Goal: Communication & Community: Participate in discussion

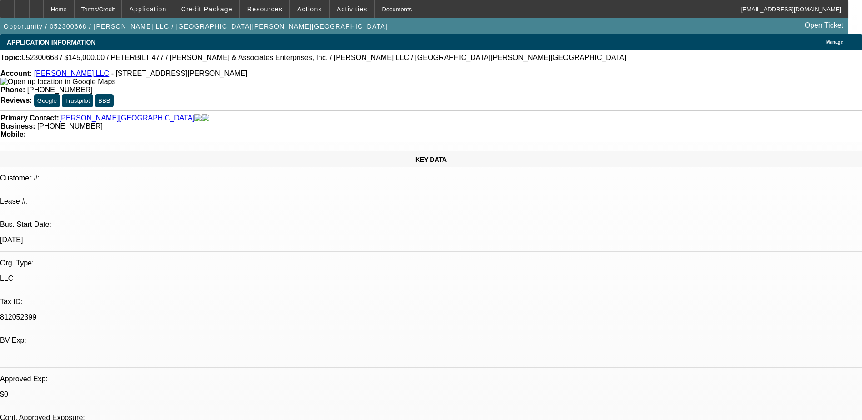
select select "0"
select select "2"
select select "0"
select select "2"
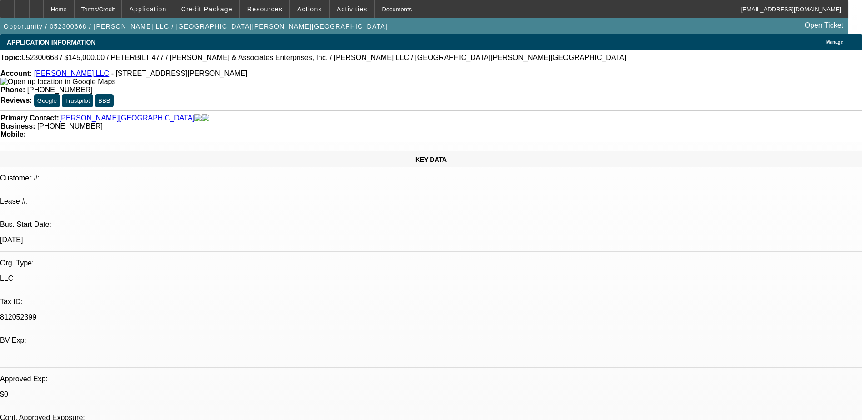
select select "0"
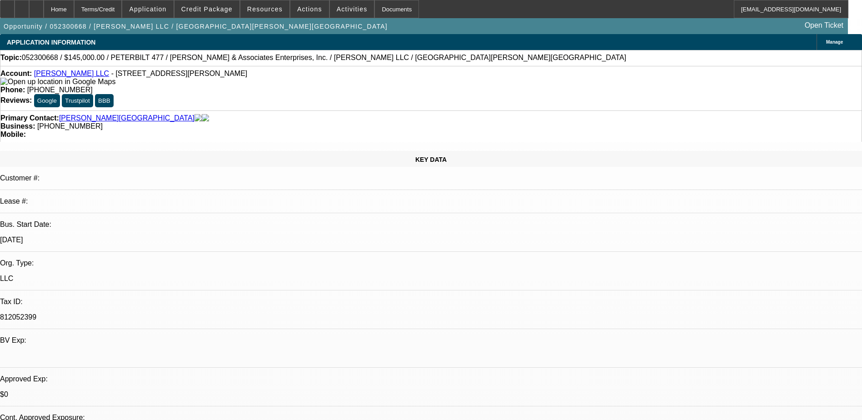
select select "0"
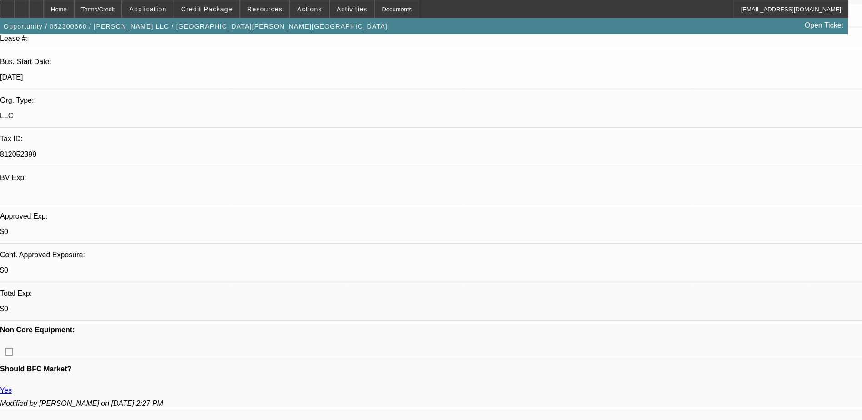
select select "1"
select select "2"
select select "6"
select select "1"
select select "2"
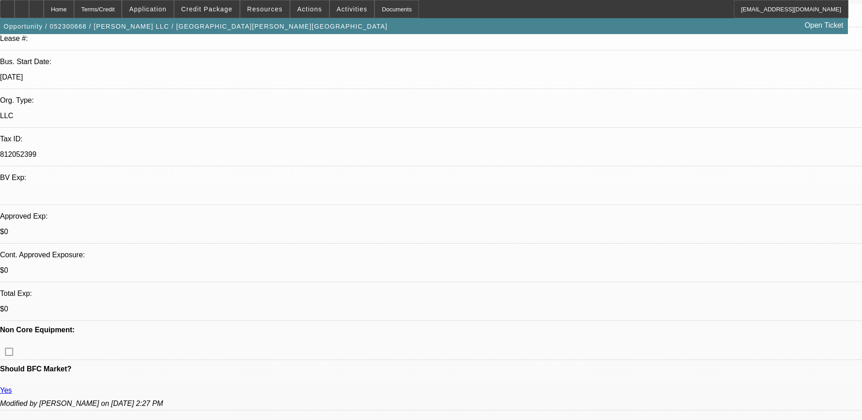
select select "6"
select select "1"
select select "6"
select select "1"
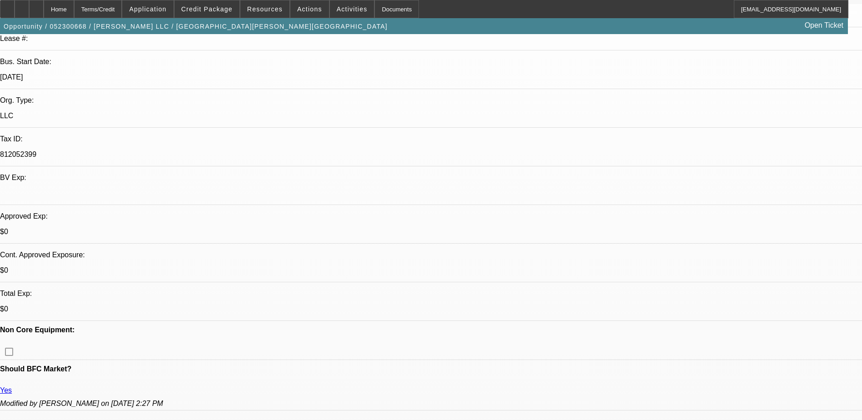
select select "1"
select select "6"
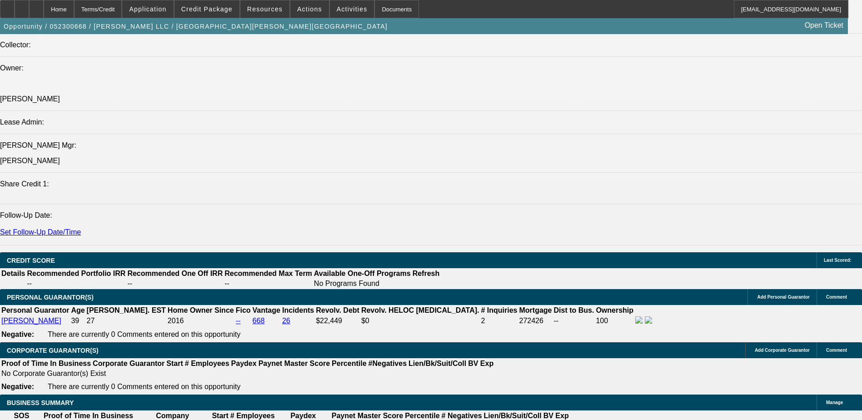
scroll to position [45, 0]
drag, startPoint x: 695, startPoint y: 156, endPoint x: 690, endPoint y: 159, distance: 5.7
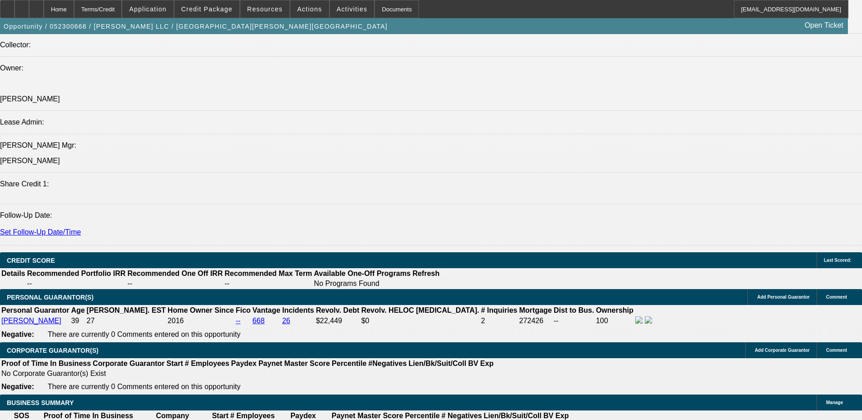
scroll to position [0, 0]
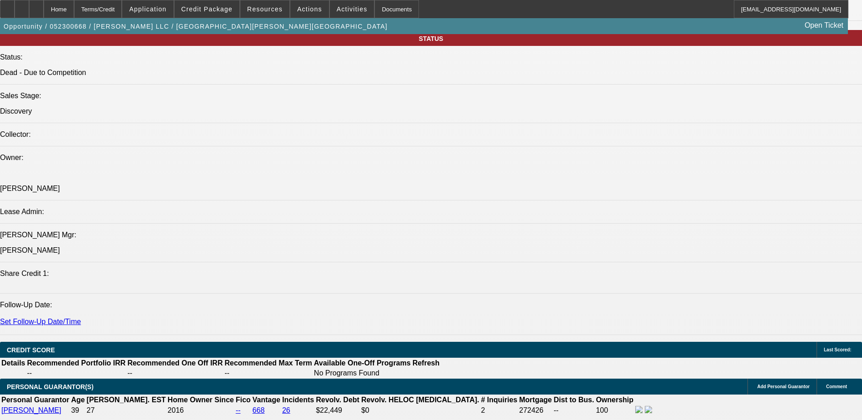
scroll to position [1000, 0]
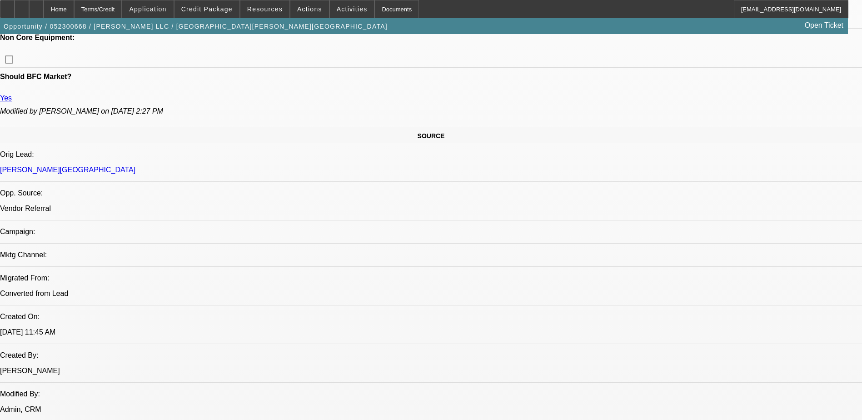
scroll to position [454, 0]
